Goal: Use online tool/utility: Utilize a website feature to perform a specific function

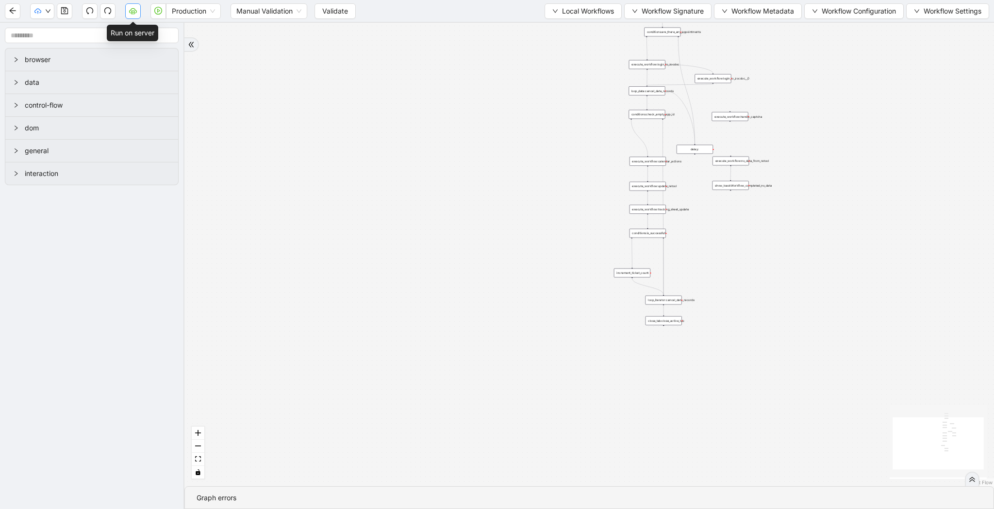
click at [130, 12] on icon "cloud-server" at bounding box center [133, 10] width 8 height 5
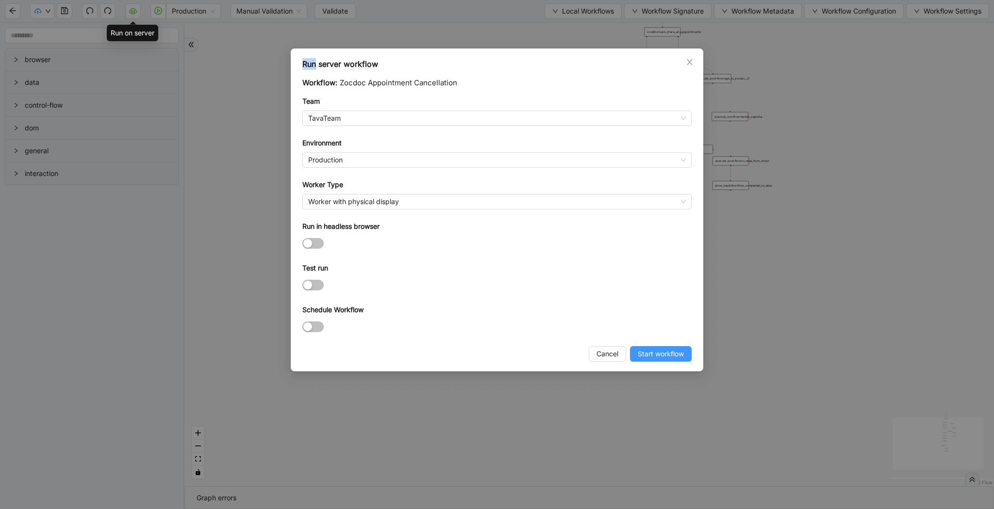
click at [653, 349] on span "Start workflow" at bounding box center [661, 354] width 46 height 11
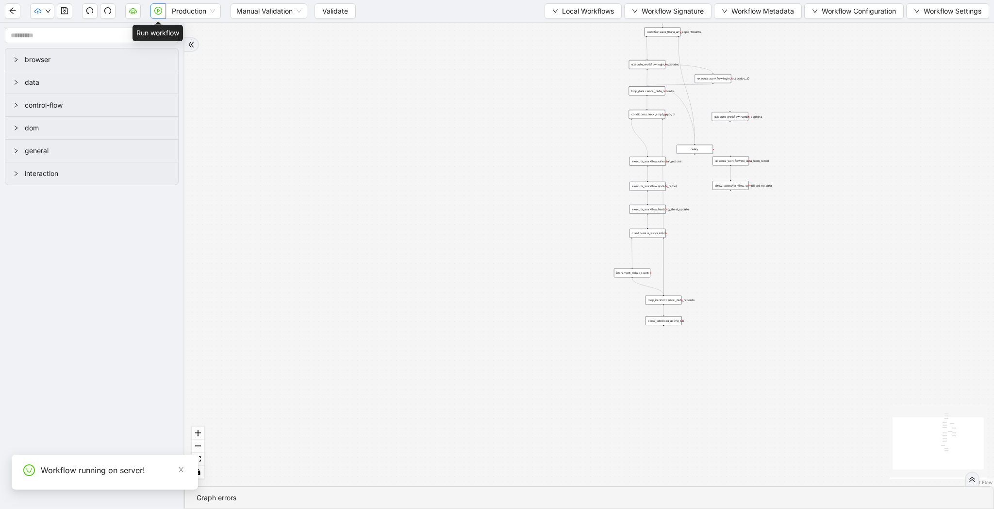
click at [160, 13] on icon "play-circle" at bounding box center [158, 11] width 8 height 8
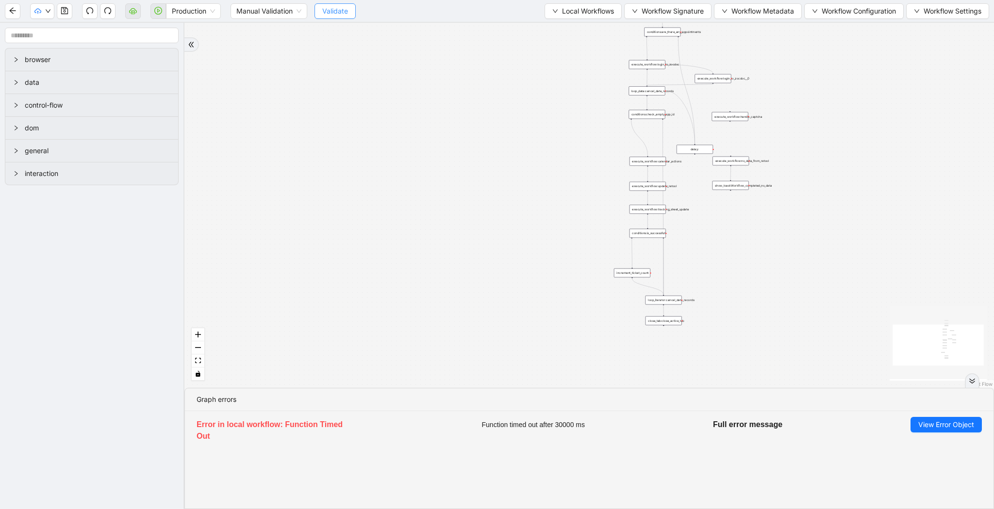
click at [332, 14] on span "Validate" at bounding box center [335, 11] width 26 height 11
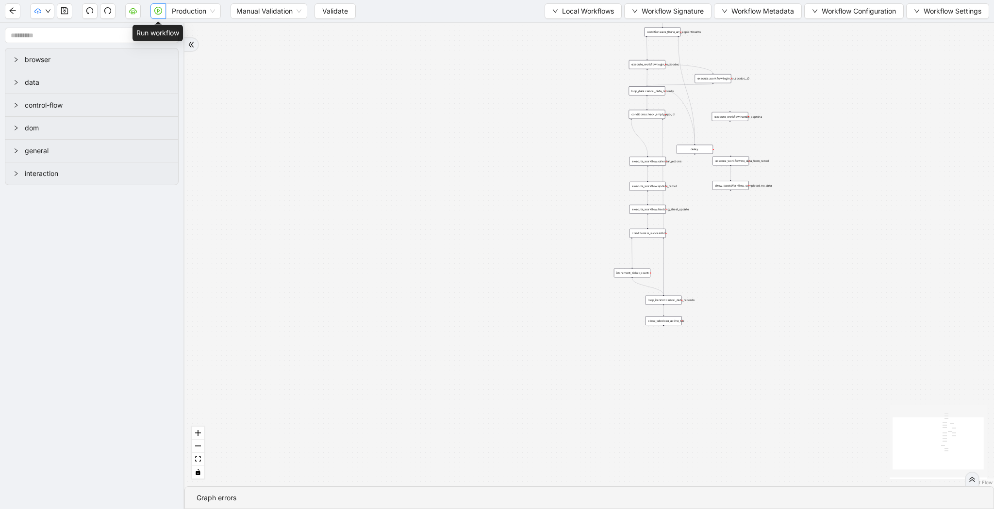
click at [160, 12] on icon "play-circle" at bounding box center [158, 11] width 8 height 8
